Goal: Task Accomplishment & Management: Use online tool/utility

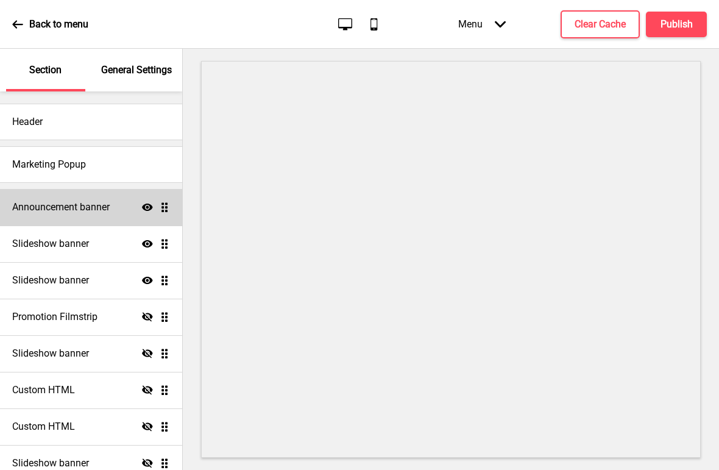
click at [147, 207] on icon at bounding box center [147, 206] width 11 height 7
click at [150, 206] on icon at bounding box center [147, 206] width 11 height 9
click at [86, 208] on h4 "Announcement banner" at bounding box center [60, 206] width 97 height 13
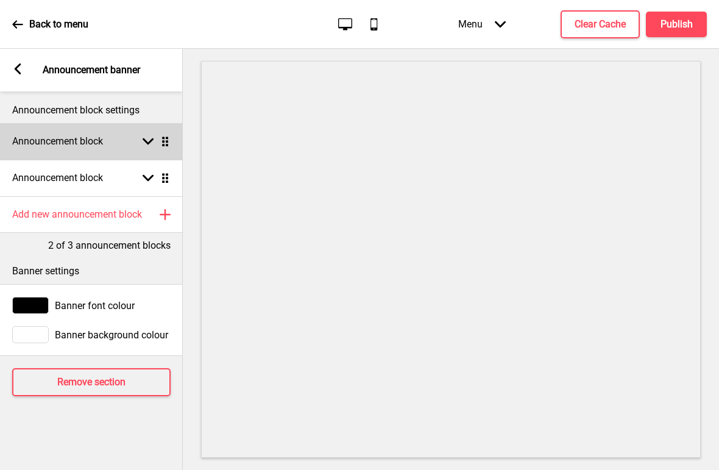
click at [144, 141] on icon at bounding box center [148, 141] width 11 height 7
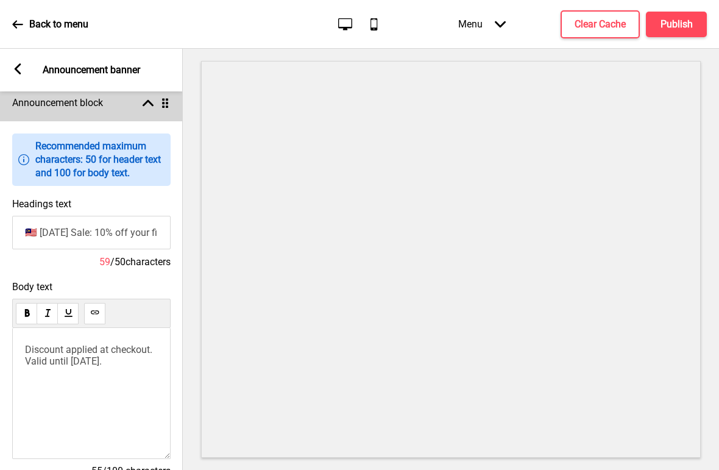
scroll to position [50, 0]
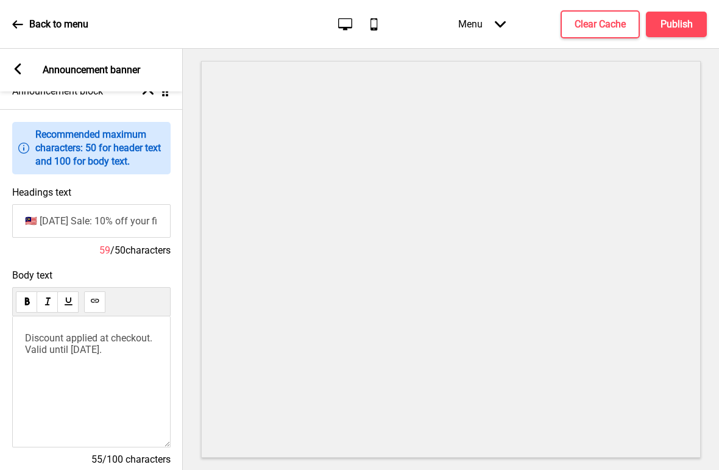
click at [136, 355] on p "Discount applied at checkout. Valid until [DATE]." at bounding box center [91, 343] width 133 height 23
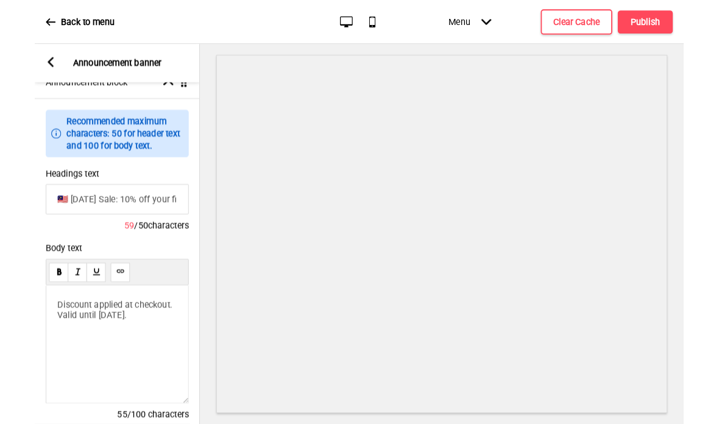
scroll to position [49, 0]
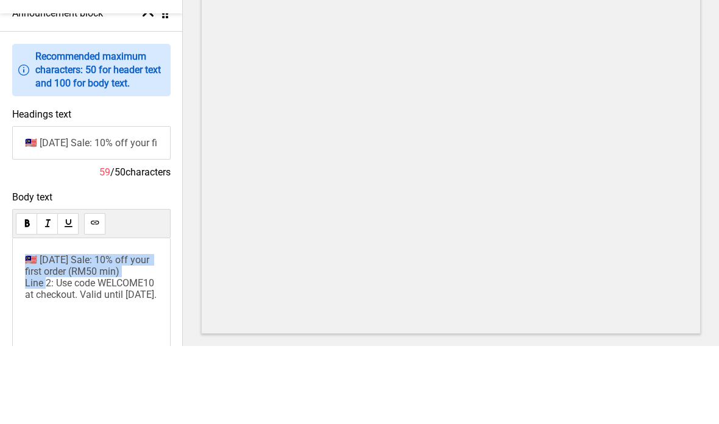
drag, startPoint x: 46, startPoint y: 241, endPoint x: 26, endPoint y: 213, distance: 34.8
click at [26, 332] on p "🇲🇾 [DATE] Sale: 10% off your first order (RM50 min) Line 2: Use code WELCOME10 …" at bounding box center [91, 355] width 133 height 46
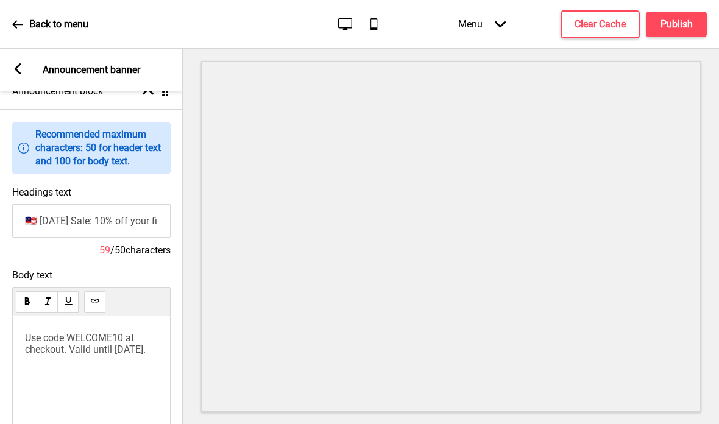
click at [81, 332] on span "Use code WELCOME10 at checkout. Valid until [DATE]." at bounding box center [85, 343] width 121 height 23
click at [135, 204] on input "🇲🇾 [DATE] Sale: 10% off your first order (RM50 min)" at bounding box center [91, 220] width 158 height 33
paste input "🇲🇾 [DATE] Sale: 10% off your first order (RM50 min)"
type input "🇲🇾 [DATE] Sale: 10% off your first order (RM50 min)"
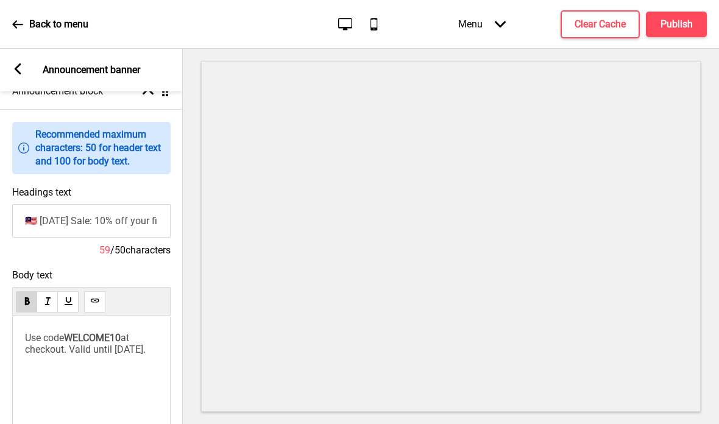
scroll to position [0, 0]
click at [682, 16] on button "Publish" at bounding box center [676, 25] width 61 height 26
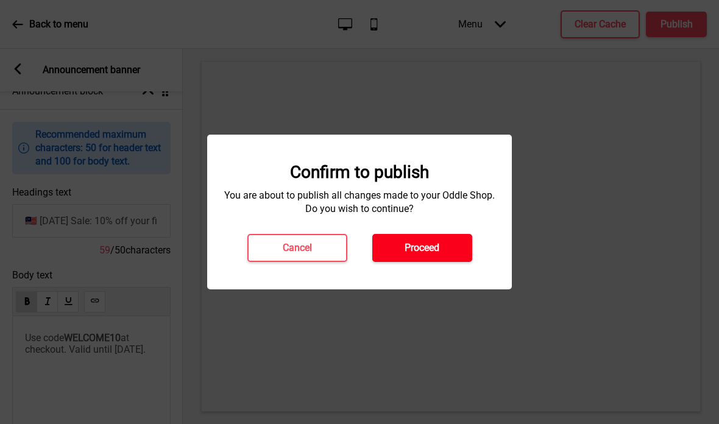
click at [444, 241] on button "Proceed" at bounding box center [422, 248] width 100 height 28
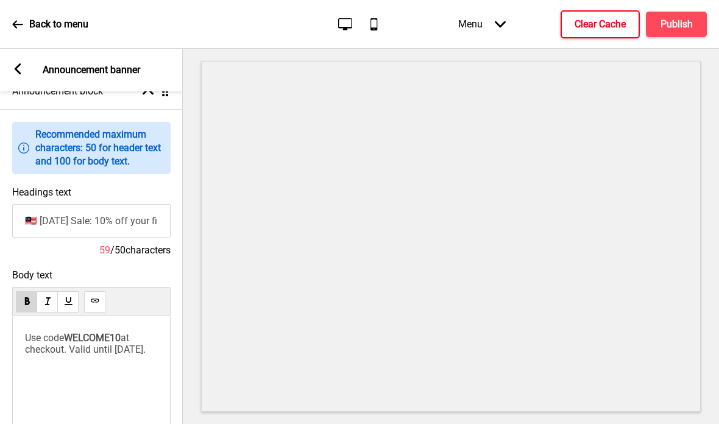
click at [605, 10] on button "Clear Cache" at bounding box center [599, 24] width 79 height 28
